Goal: Transaction & Acquisition: Download file/media

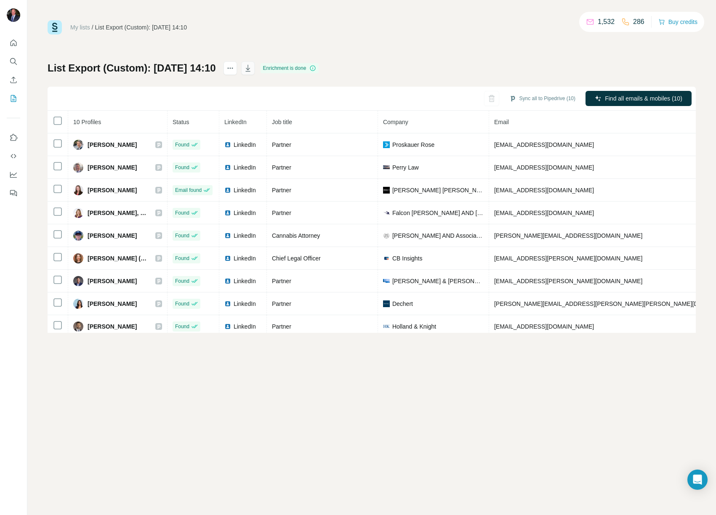
click at [252, 65] on icon "button" at bounding box center [248, 68] width 8 height 8
